Goal: Information Seeking & Learning: Learn about a topic

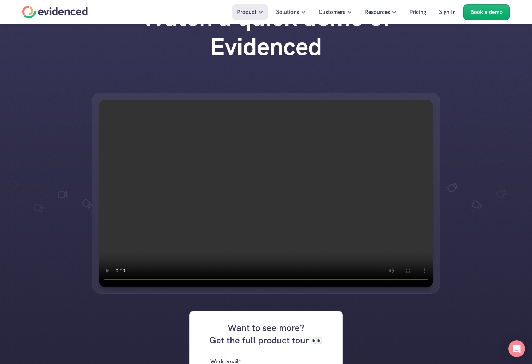
scroll to position [35, 0]
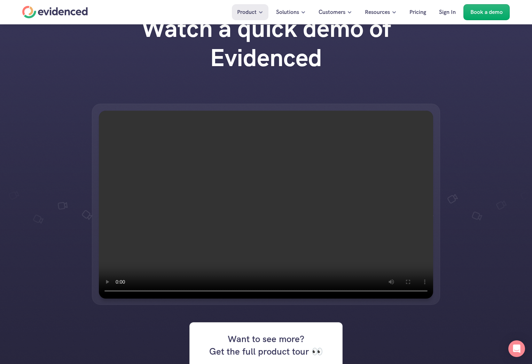
click at [311, 215] on video at bounding box center [266, 205] width 334 height 188
click at [301, 176] on video at bounding box center [266, 205] width 334 height 188
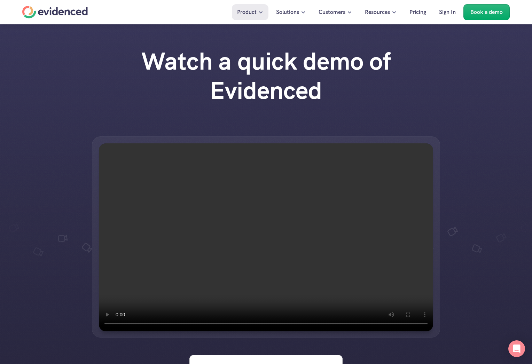
scroll to position [0, 0]
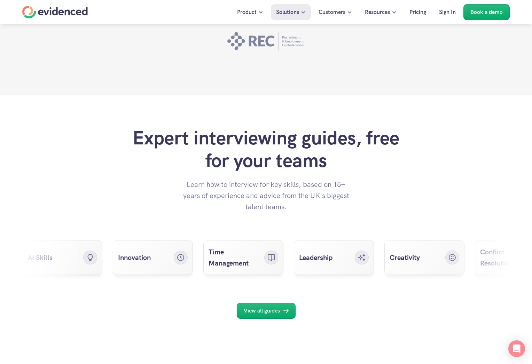
scroll to position [2021, 0]
click at [265, 307] on p "View all guides" at bounding box center [262, 310] width 36 height 9
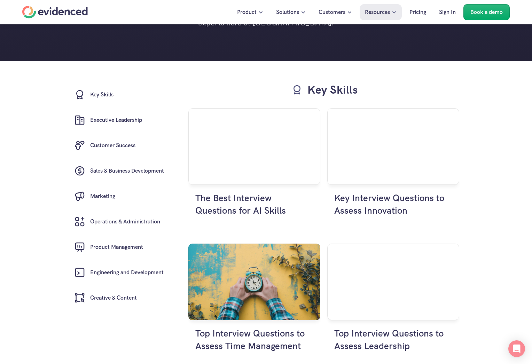
scroll to position [105, 0]
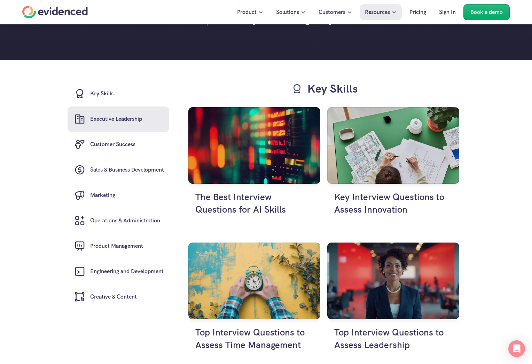
click at [109, 129] on link "Executive Leadership" at bounding box center [119, 119] width 102 height 25
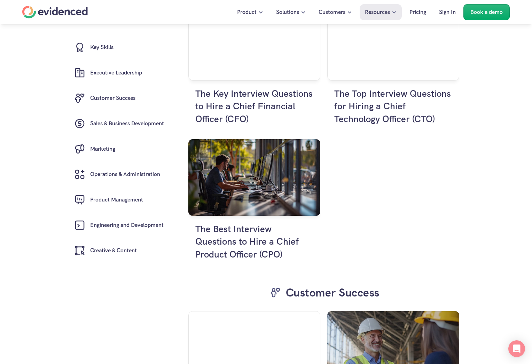
scroll to position [1551, 0]
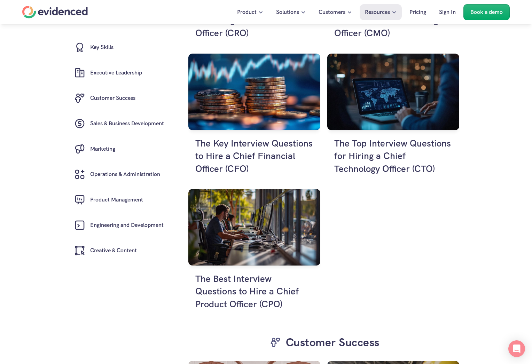
click at [413, 210] on div "The Top Interview Questions for Hiring a Chief Customer Officer (CCO) The Top I…" at bounding box center [323, 56] width 271 height 549
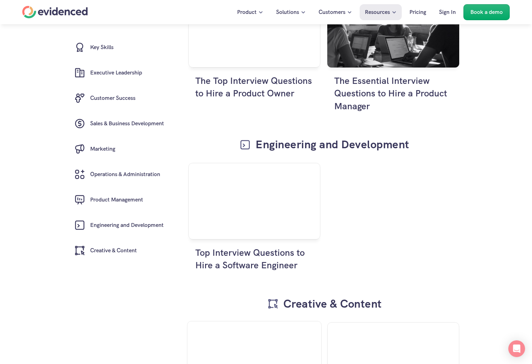
scroll to position [2770, 0]
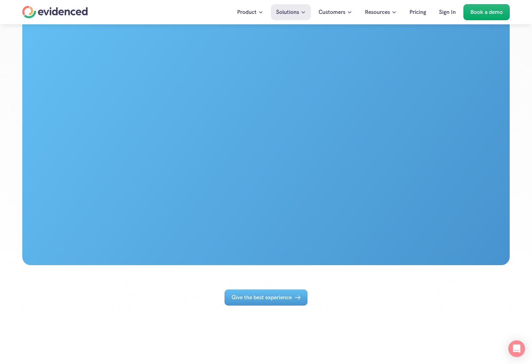
scroll to position [244, 0]
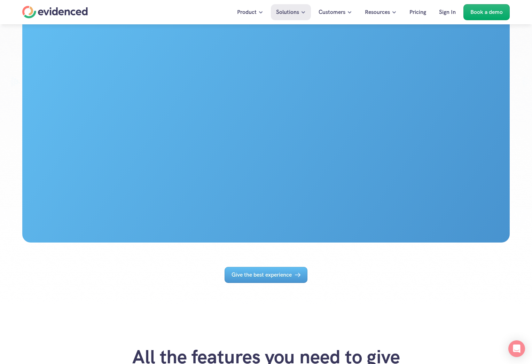
click at [252, 108] on div at bounding box center [266, 114] width 488 height 258
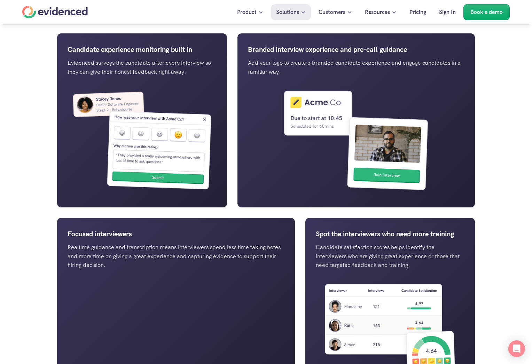
scroll to position [627, 0]
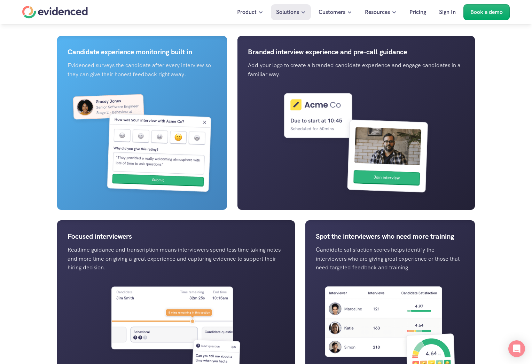
click at [85, 175] on img at bounding box center [142, 144] width 149 height 110
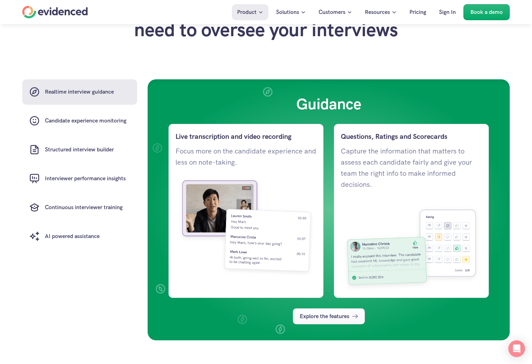
scroll to position [488, 0]
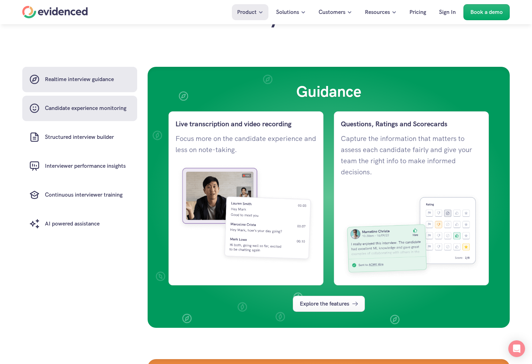
click at [76, 113] on h6 "Candidate experience monitoring" at bounding box center [86, 108] width 82 height 9
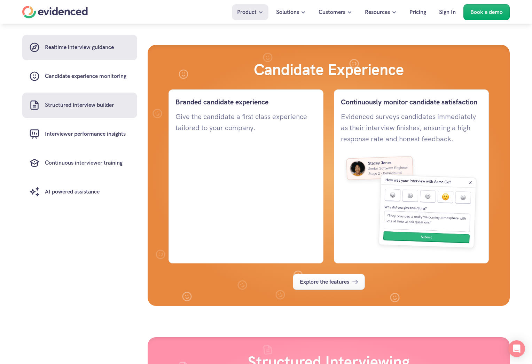
scroll to position [817, 0]
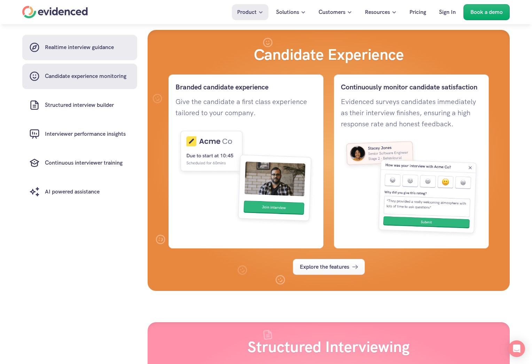
click at [87, 53] on link "Realtime interview guidance" at bounding box center [79, 47] width 115 height 25
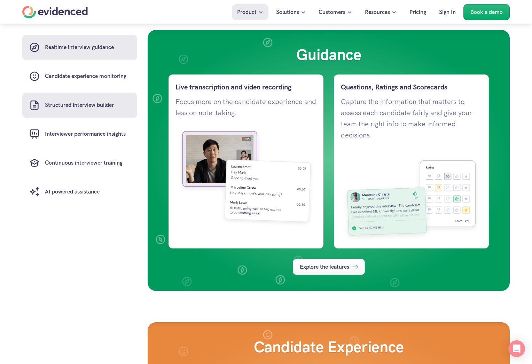
click at [76, 111] on link "Structured interview builder" at bounding box center [79, 105] width 115 height 25
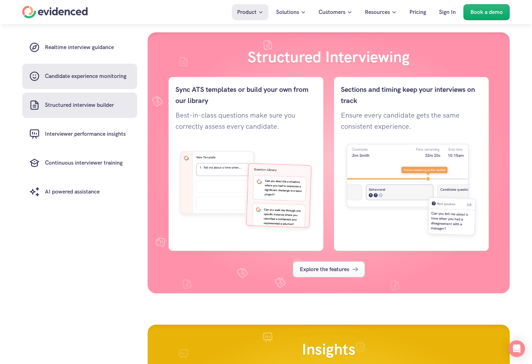
scroll to position [1110, 0]
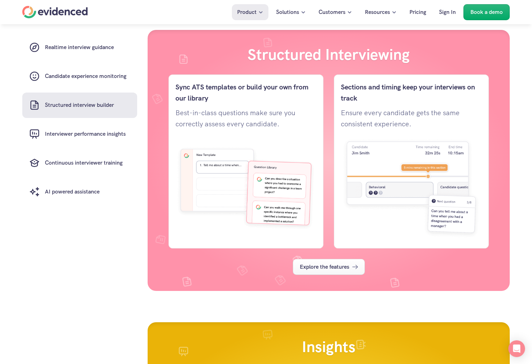
click at [76, 118] on div "Realtime interview guidance Candidate experience monitoring Structured intervie…" at bounding box center [79, 120] width 115 height 170
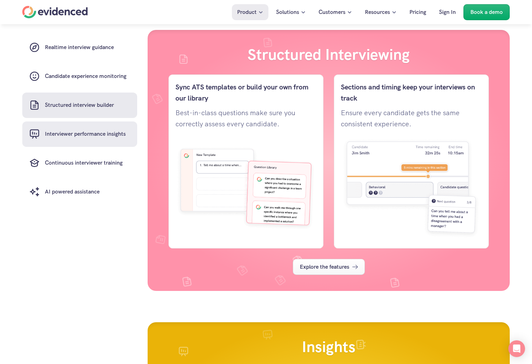
click at [78, 134] on h6 "Interviewer performance insights" at bounding box center [85, 134] width 81 height 9
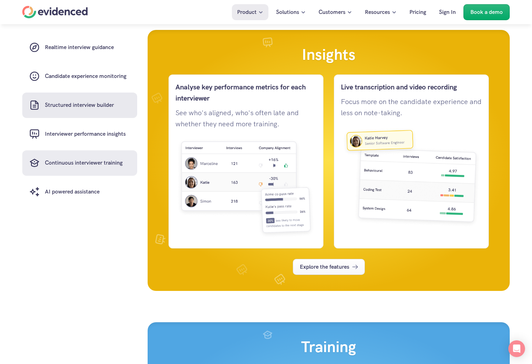
click at [75, 164] on h6 "Continuous interviewer training" at bounding box center [84, 163] width 78 height 9
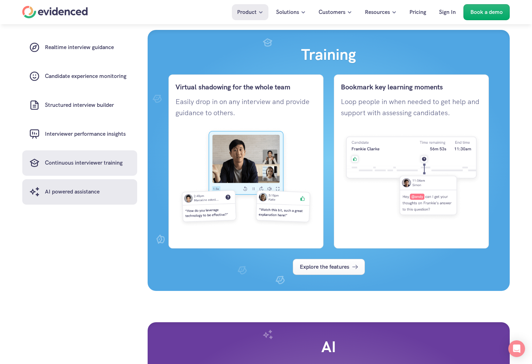
click at [71, 180] on link "AI powered assistance" at bounding box center [79, 191] width 115 height 25
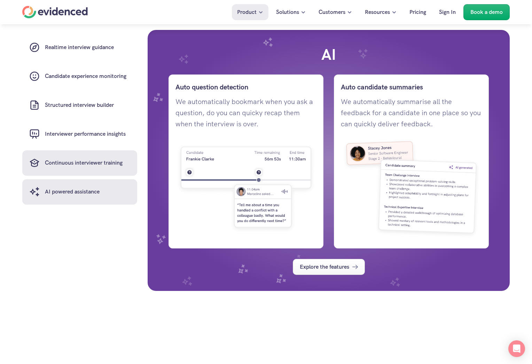
click at [71, 156] on link "Continuous interviewer training" at bounding box center [79, 163] width 115 height 25
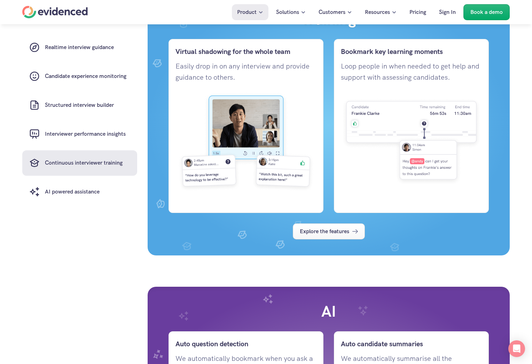
scroll to position [1695, 0]
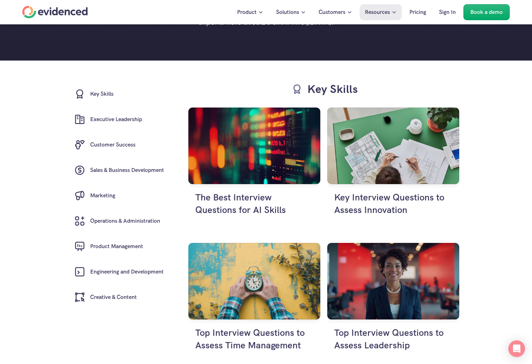
scroll to position [105, 0]
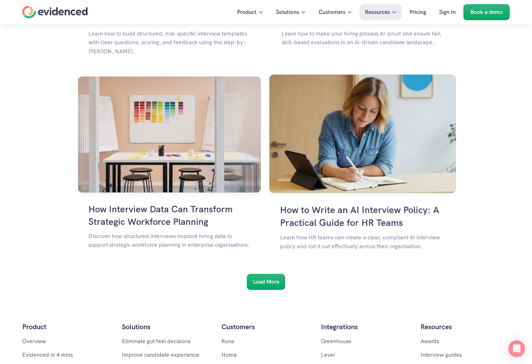
scroll to position [1045, 0]
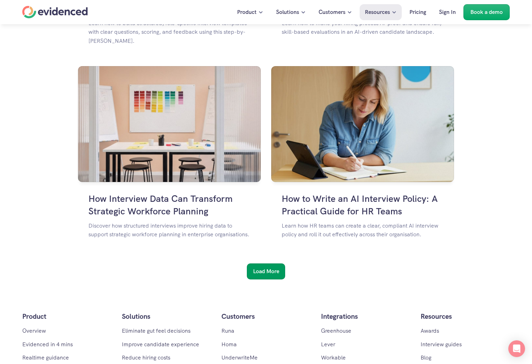
click at [276, 270] on h6 "Load More" at bounding box center [266, 271] width 26 height 9
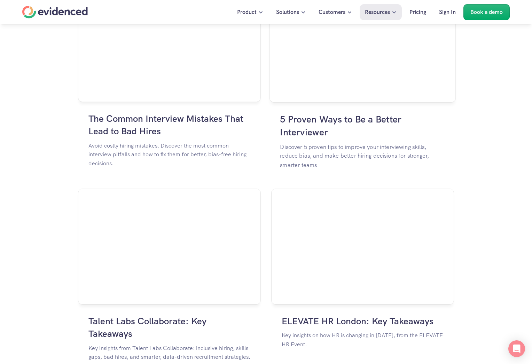
scroll to position [1533, 0]
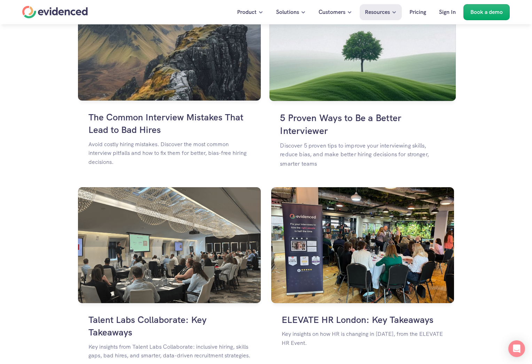
click at [323, 113] on h4 "5 Proven Ways to Be a Better Interviewer" at bounding box center [362, 124] width 165 height 26
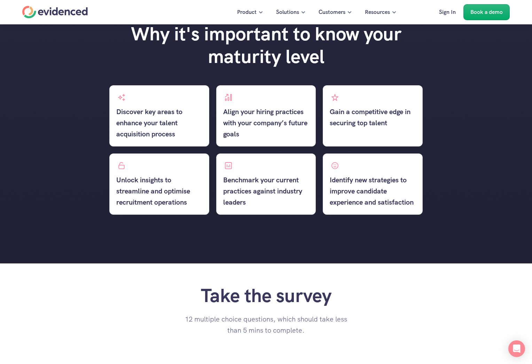
scroll to position [348, 0]
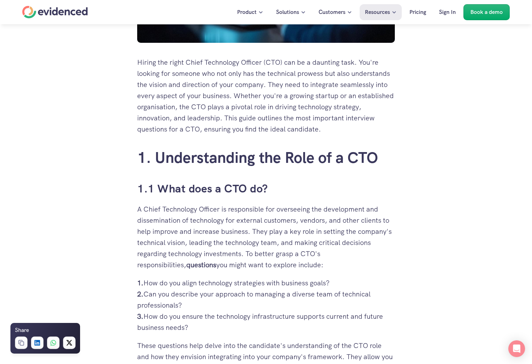
scroll to position [314, 0]
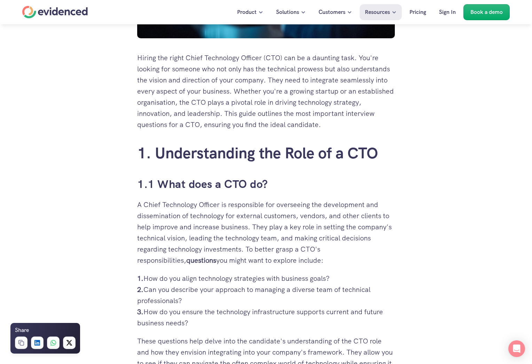
click at [381, 162] on h2 "1. Understanding the Role of a CTO" at bounding box center [266, 153] width 258 height 18
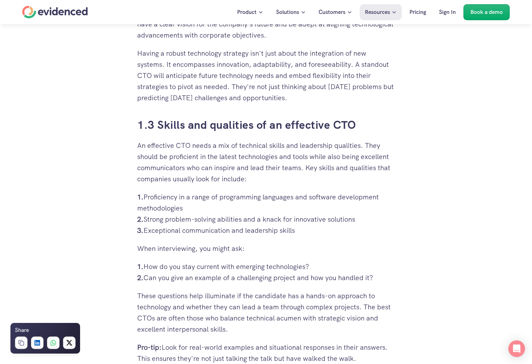
scroll to position [836, 0]
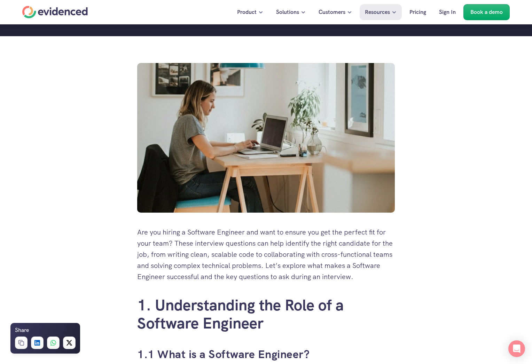
scroll to position [70, 0]
